Goal: Information Seeking & Learning: Learn about a topic

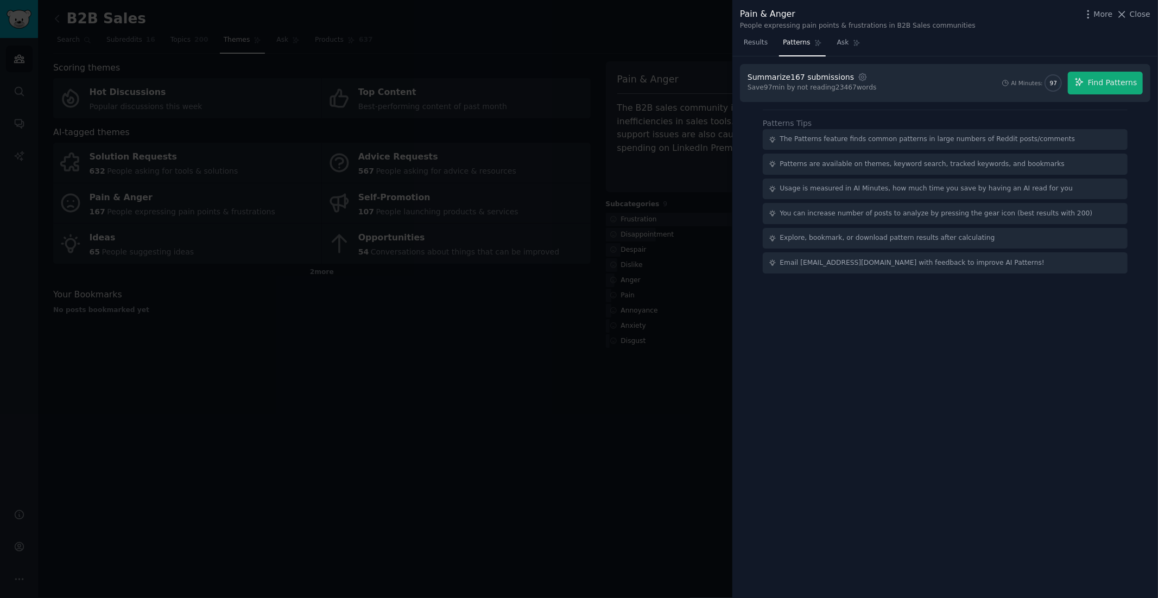
click at [391, 36] on div at bounding box center [579, 299] width 1158 height 598
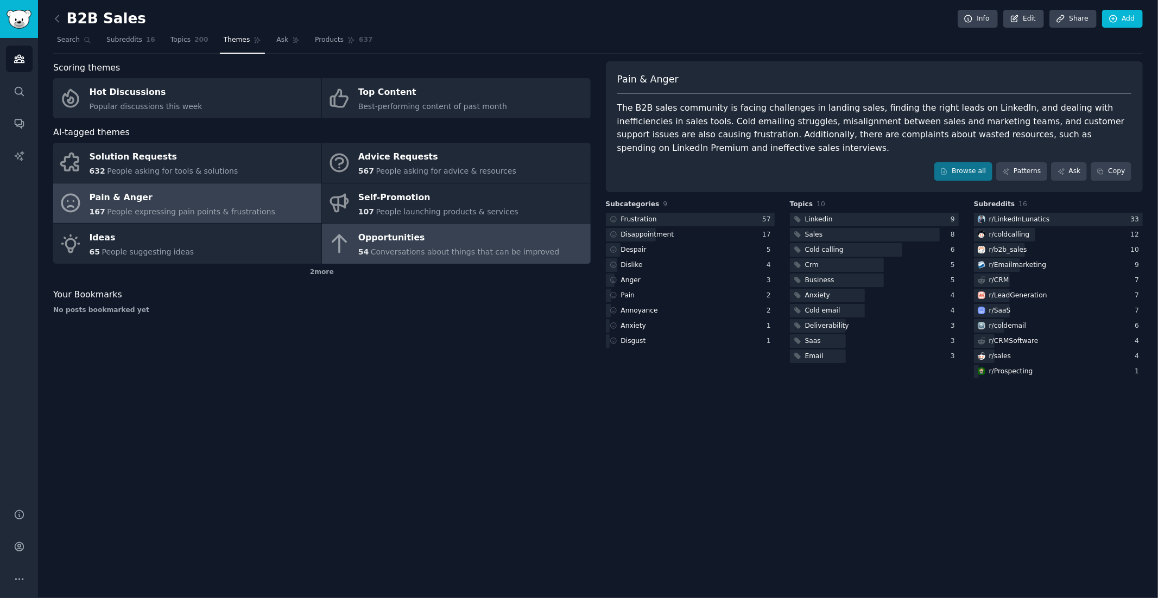
click at [372, 236] on div "Opportunities" at bounding box center [458, 238] width 201 height 17
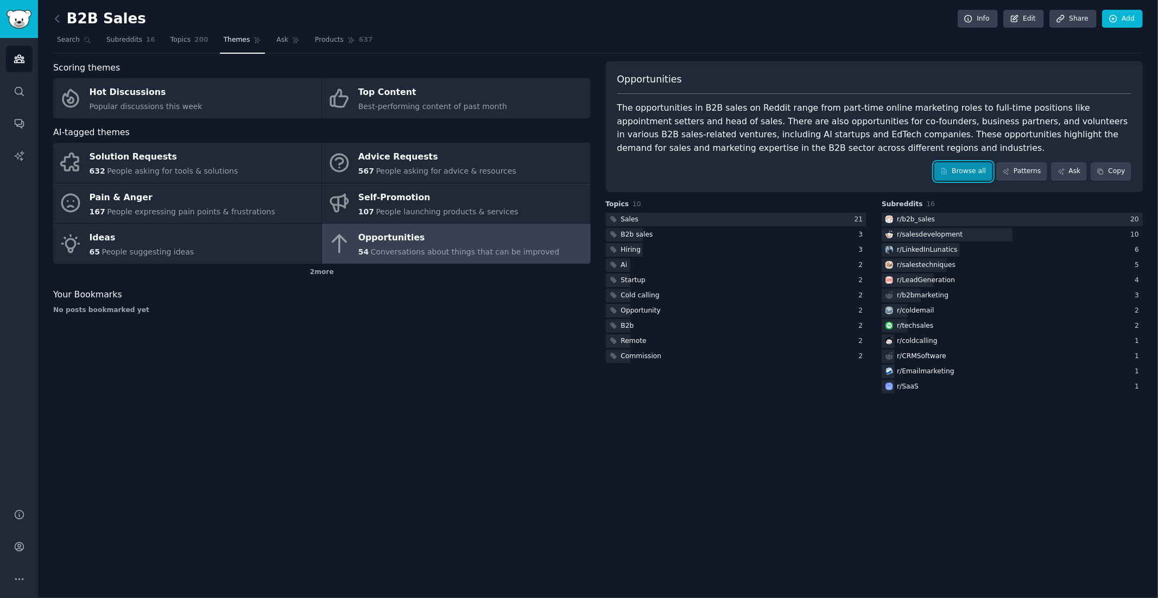
click at [962, 171] on link "Browse all" at bounding box center [963, 171] width 58 height 18
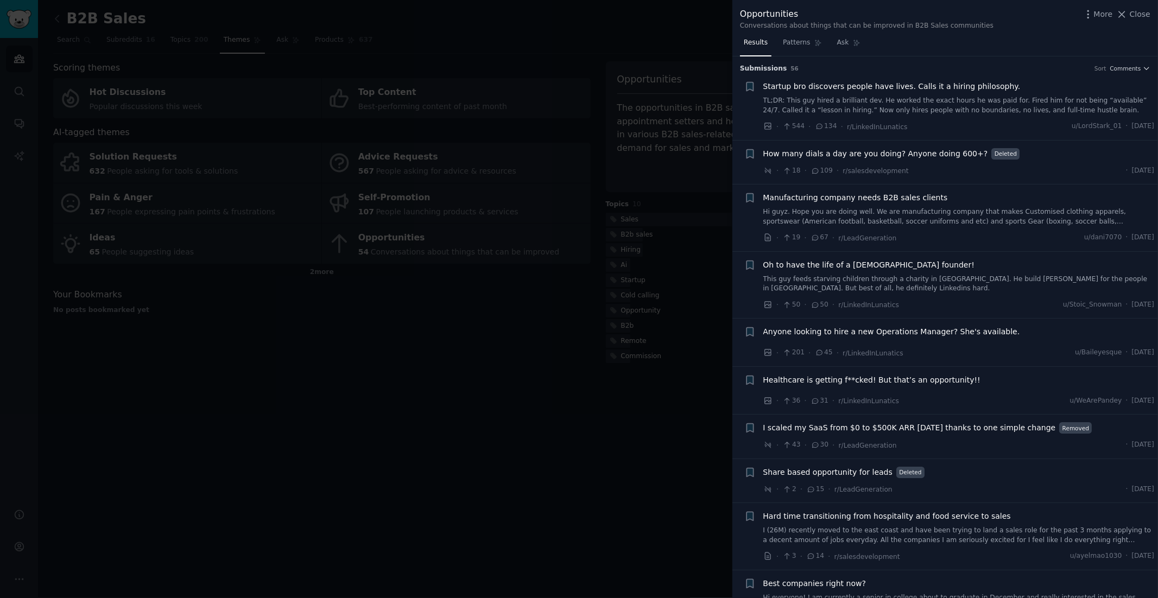
click at [966, 255] on li "+ Oh to have the life of a [DEMOGRAPHIC_DATA] founder! This guy feeds starving …" at bounding box center [944, 285] width 425 height 67
click at [958, 268] on div "Oh to have the life of a [DEMOGRAPHIC_DATA] founder!" at bounding box center [958, 264] width 391 height 11
click at [903, 262] on span "Oh to have the life of a [DEMOGRAPHIC_DATA] founder!" at bounding box center [869, 264] width 212 height 11
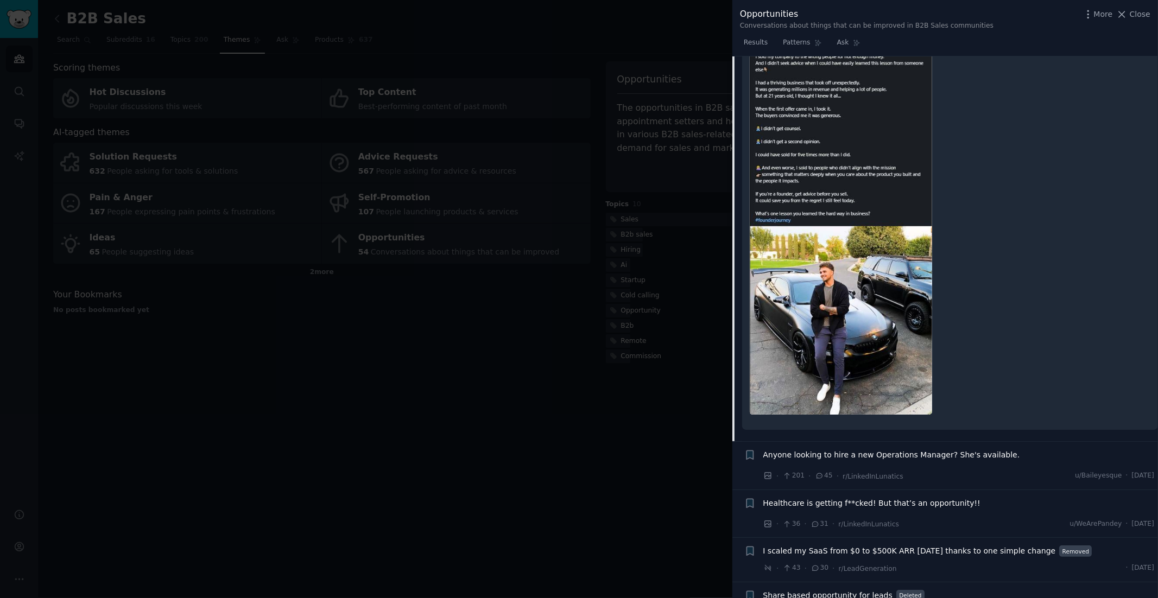
scroll to position [388, 0]
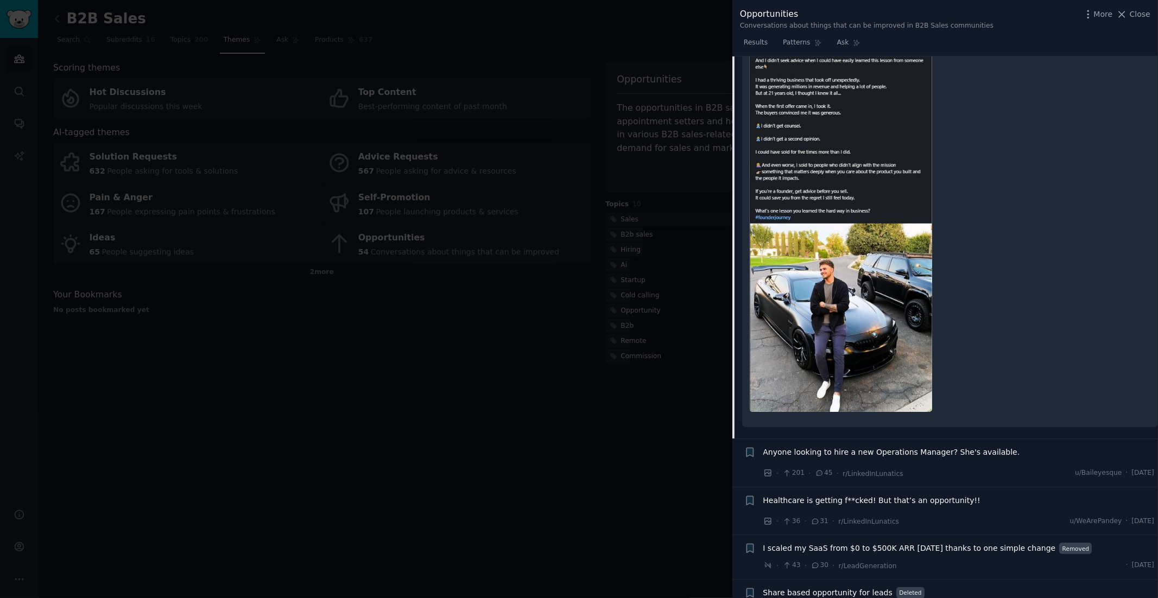
click at [935, 451] on span "Anyone looking to hire a new Operations Manager? She's available." at bounding box center [891, 452] width 257 height 11
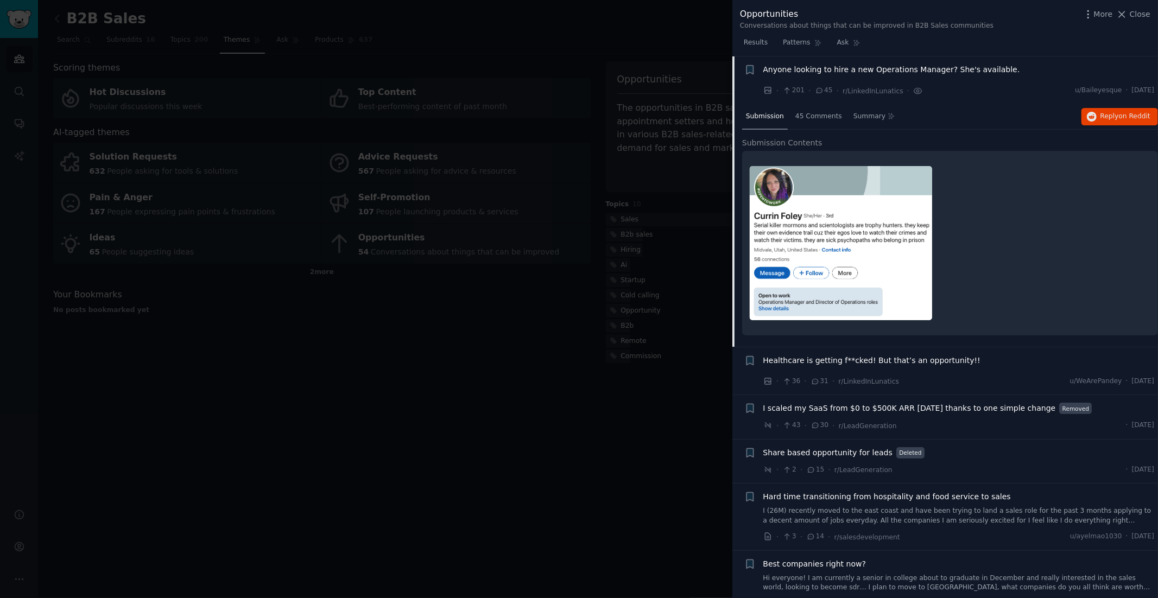
scroll to position [268, 0]
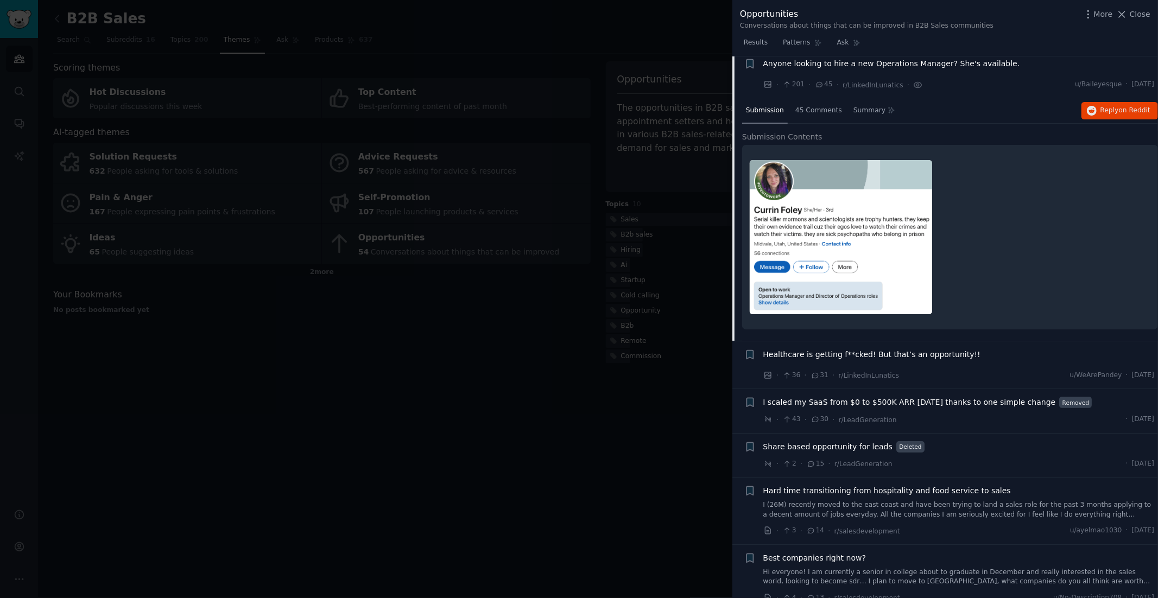
click at [867, 402] on span "I scaled my SaaS from $0 to $500K ARR [DATE] thanks to one simple change" at bounding box center [909, 402] width 293 height 11
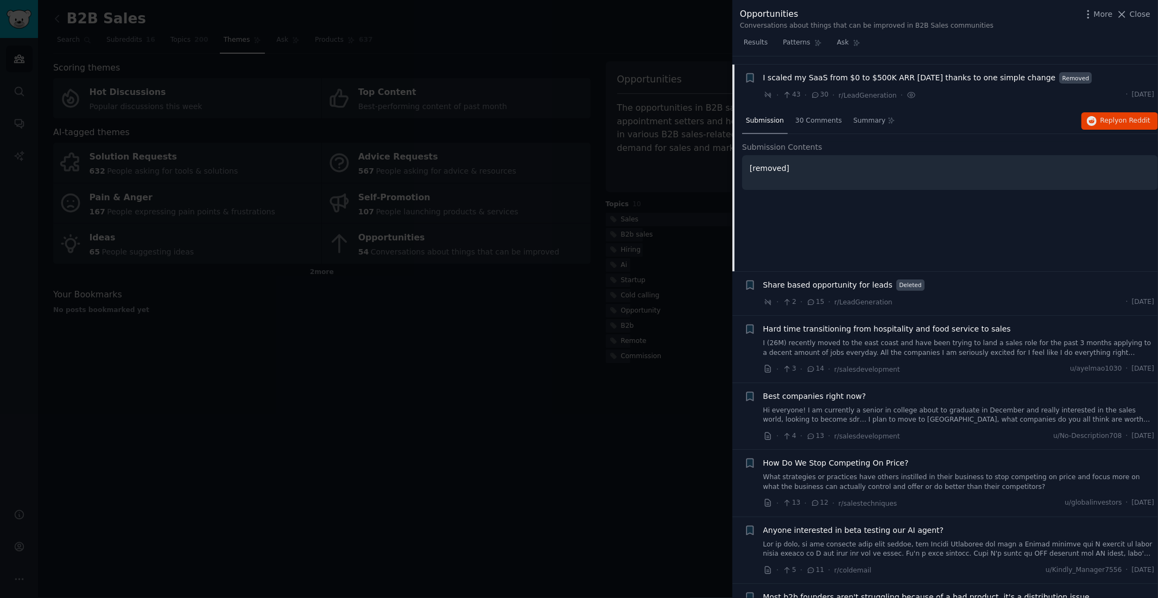
scroll to position [359, 0]
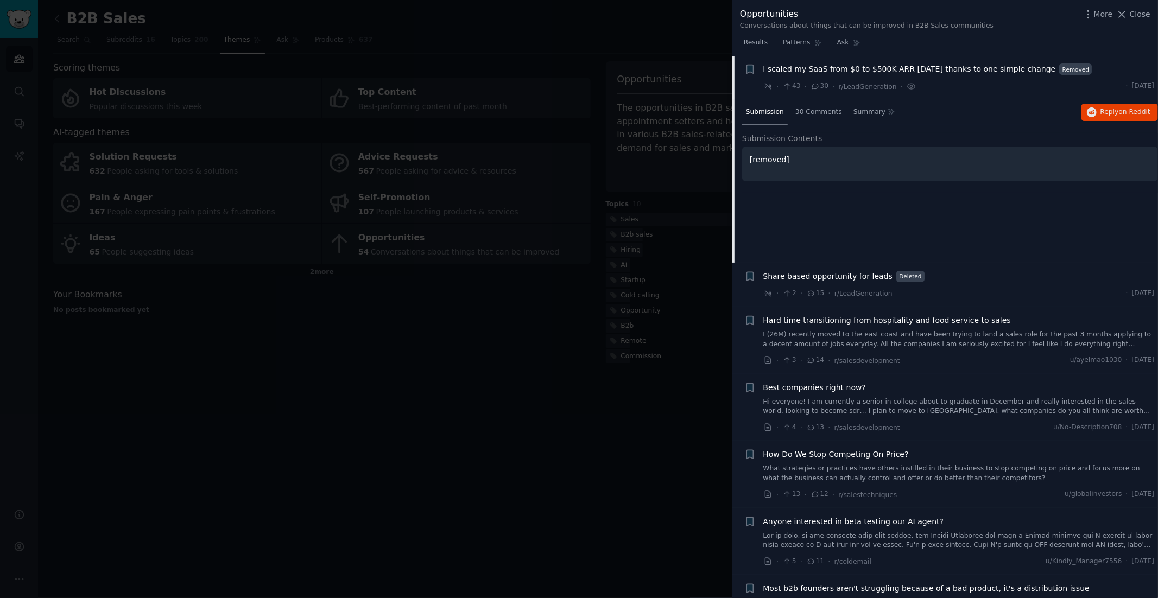
click at [860, 274] on span "Share based opportunity for leads" at bounding box center [828, 276] width 130 height 11
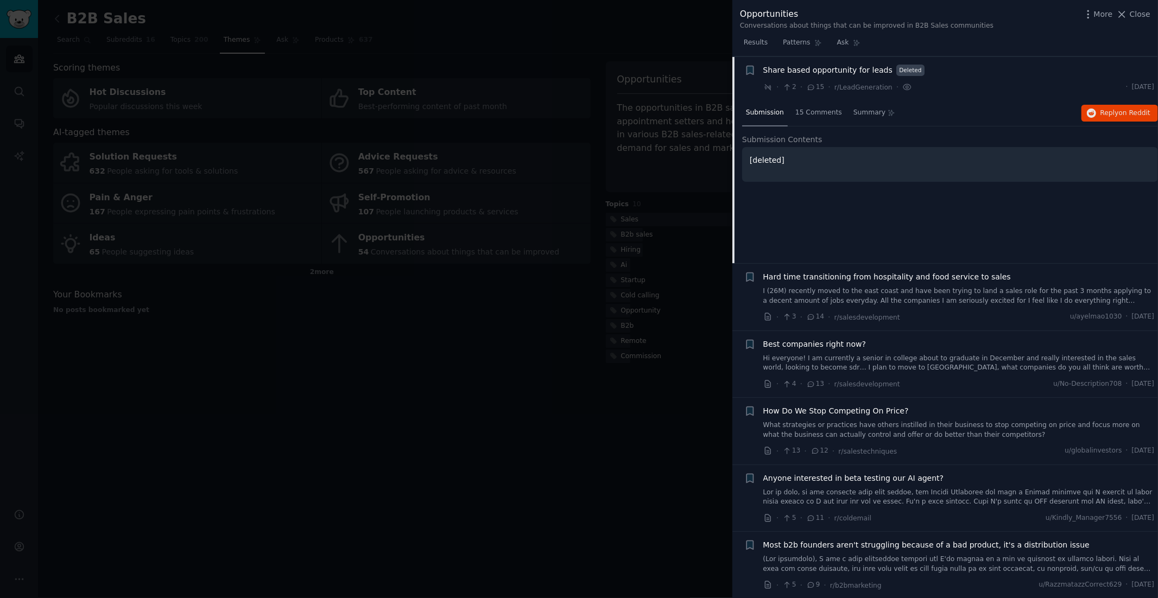
scroll to position [403, 0]
click at [874, 477] on span "Anyone interested in beta testing our AI agent?" at bounding box center [853, 477] width 181 height 11
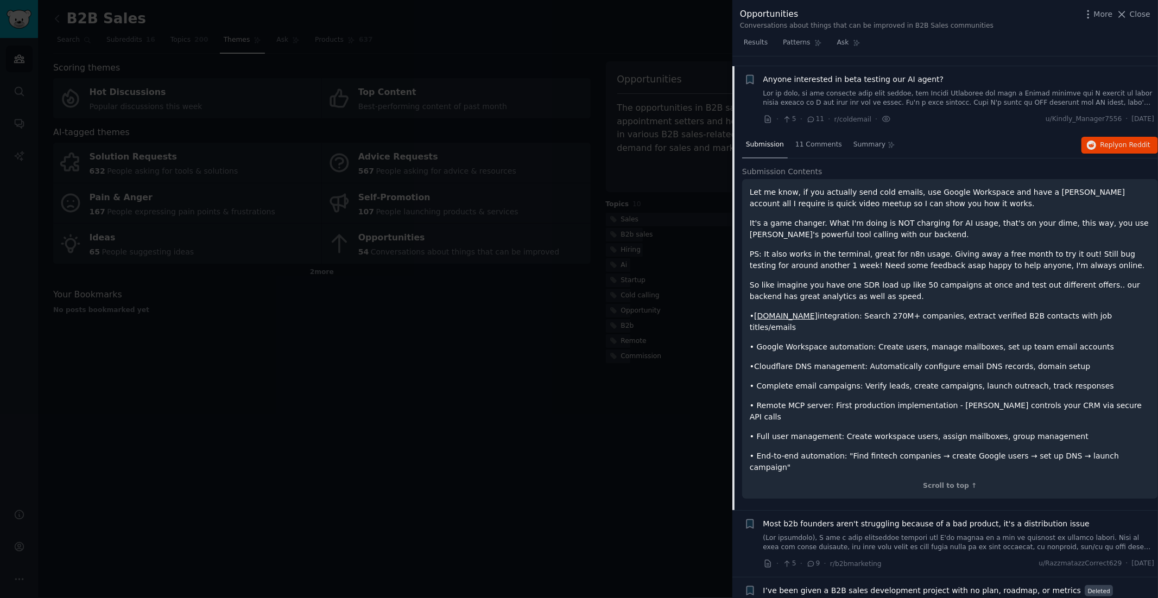
scroll to position [648, 0]
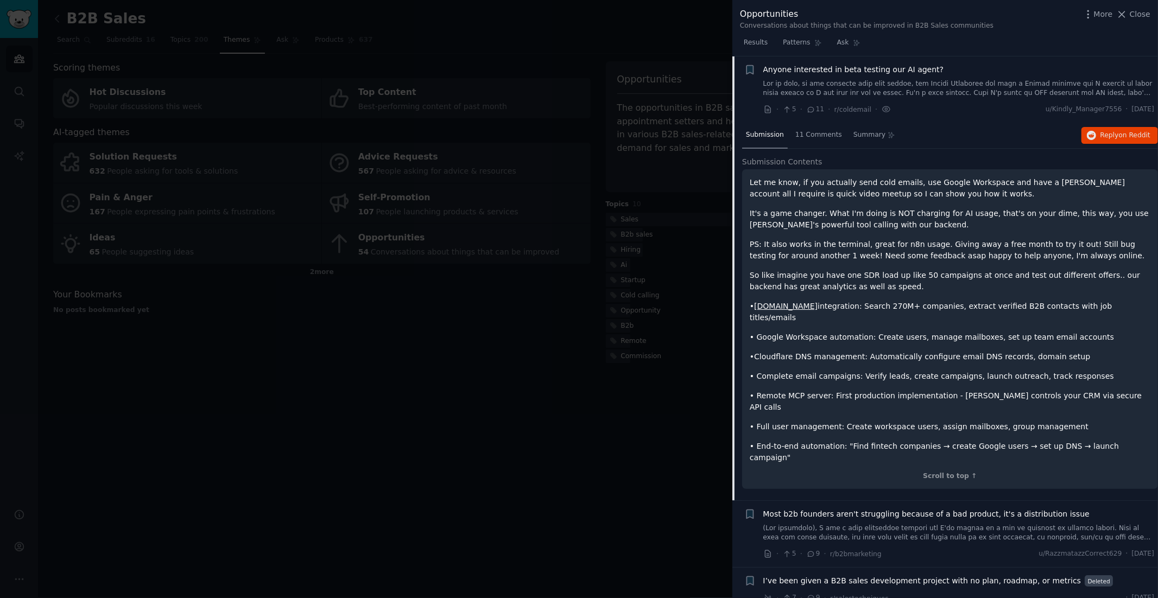
click at [771, 306] on link "[DOMAIN_NAME]" at bounding box center [785, 306] width 63 height 9
click at [445, 157] on div at bounding box center [579, 299] width 1158 height 598
